Goal: Find specific page/section

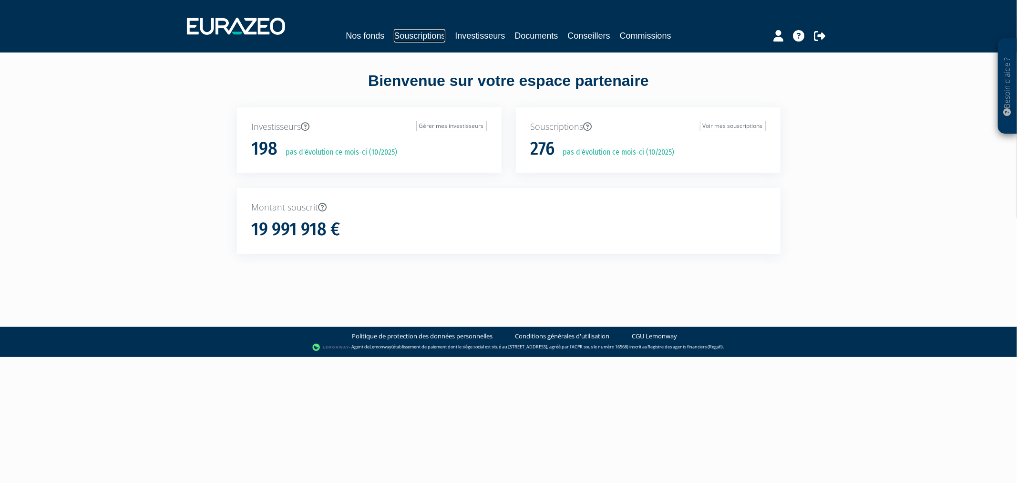
drag, startPoint x: 0, startPoint y: 0, endPoint x: 395, endPoint y: 33, distance: 396.3
click at [395, 33] on link "Souscriptions" at bounding box center [420, 35] width 52 height 13
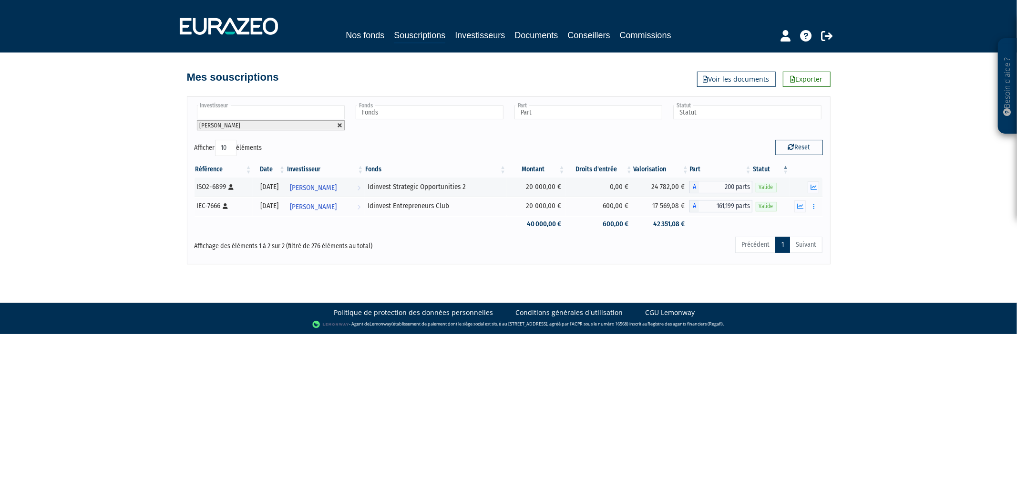
click at [337, 123] on link at bounding box center [340, 126] width 6 height 6
type input "Investisseur"
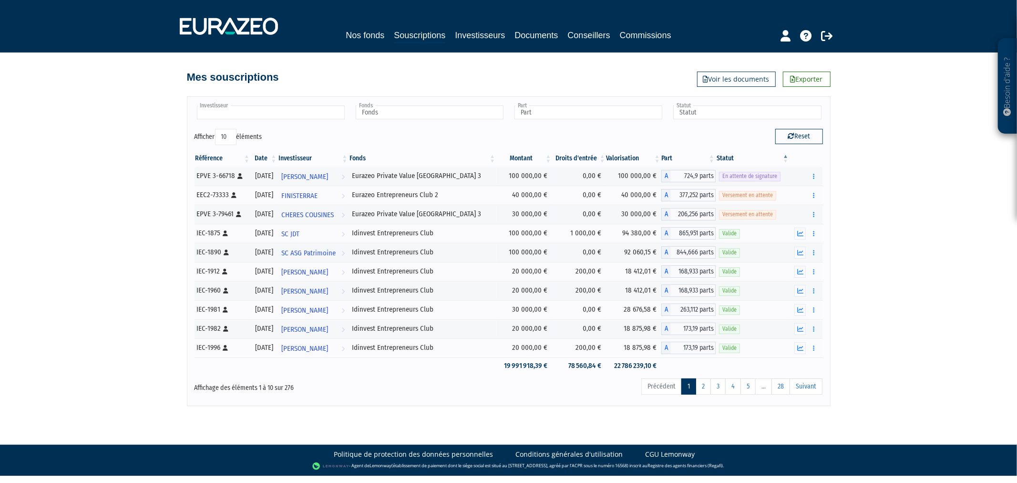
click at [334, 116] on input "text" at bounding box center [271, 112] width 148 height 14
type input "pinso"
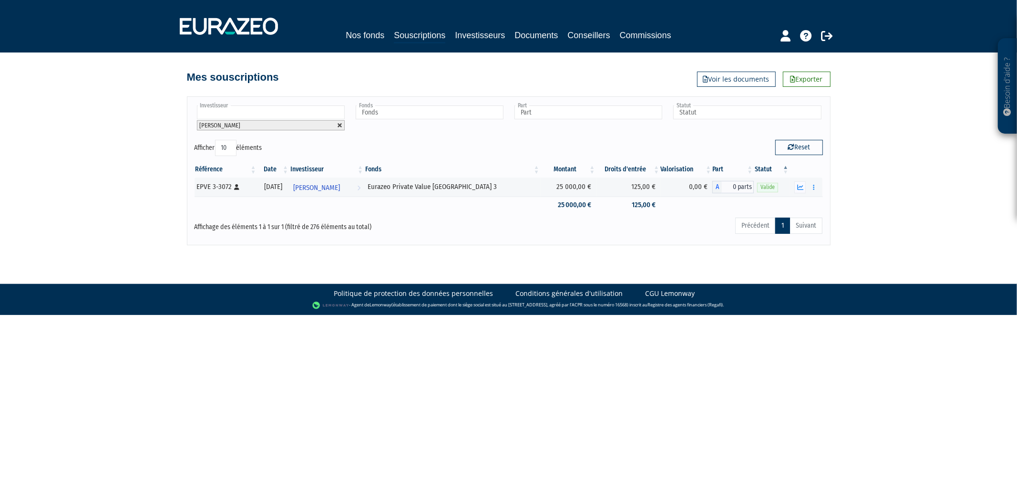
click at [341, 124] on link at bounding box center [340, 126] width 6 height 6
type input "Investisseur"
